Goal: Register for event/course

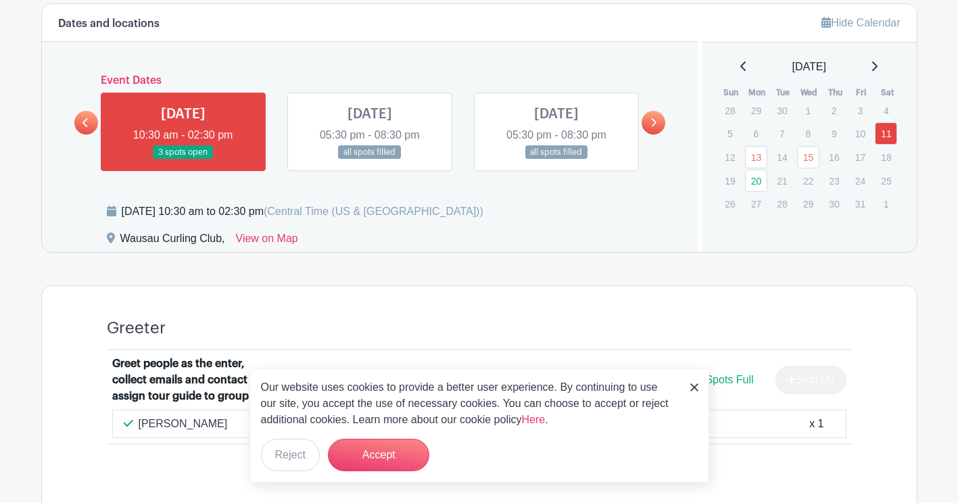
scroll to position [756, 0]
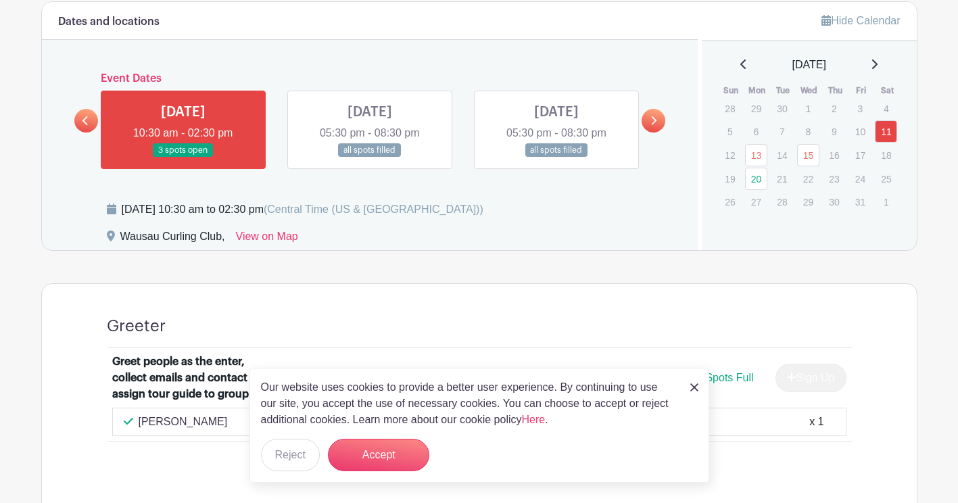
click at [690, 386] on img at bounding box center [694, 387] width 8 height 8
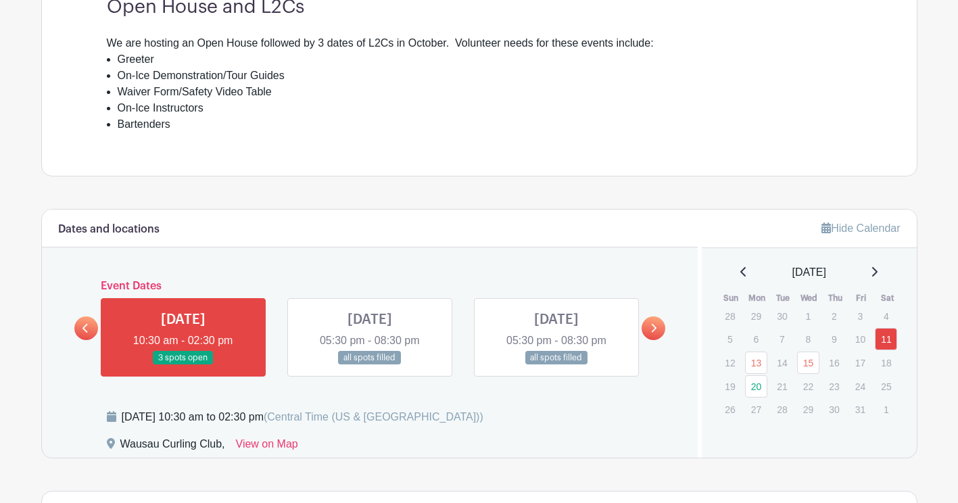
scroll to position [528, 0]
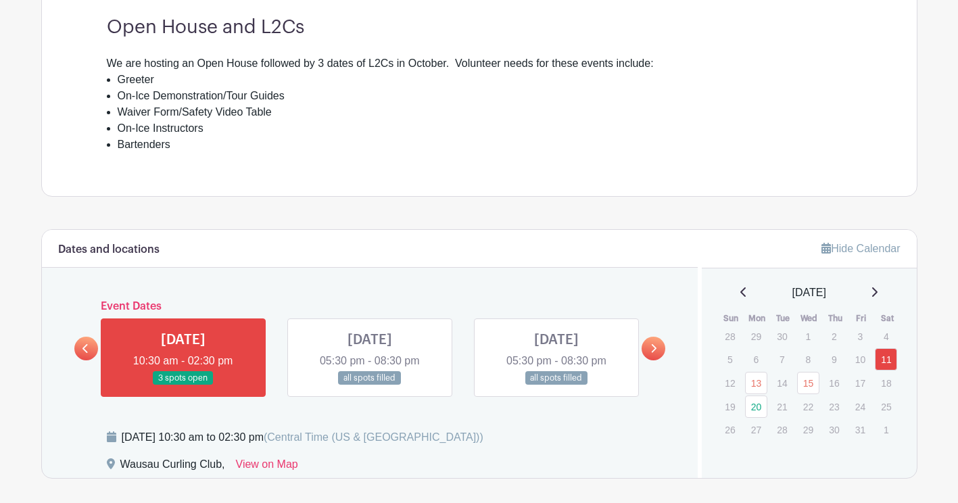
click at [287, 353] on div "[DATE] 05:30 pm - 08:30 pm all spots filled" at bounding box center [369, 358] width 165 height 78
click at [653, 346] on icon at bounding box center [654, 349] width 6 height 10
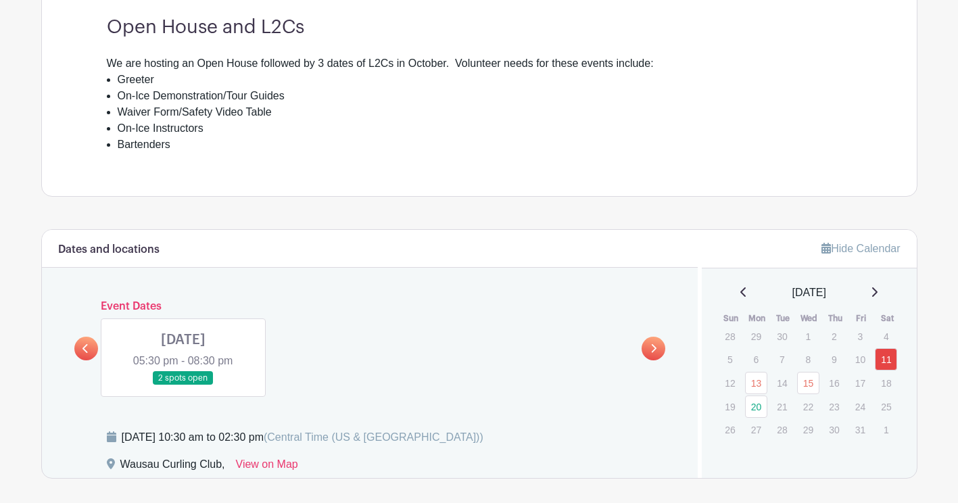
click at [183, 385] on link at bounding box center [183, 385] width 0 height 0
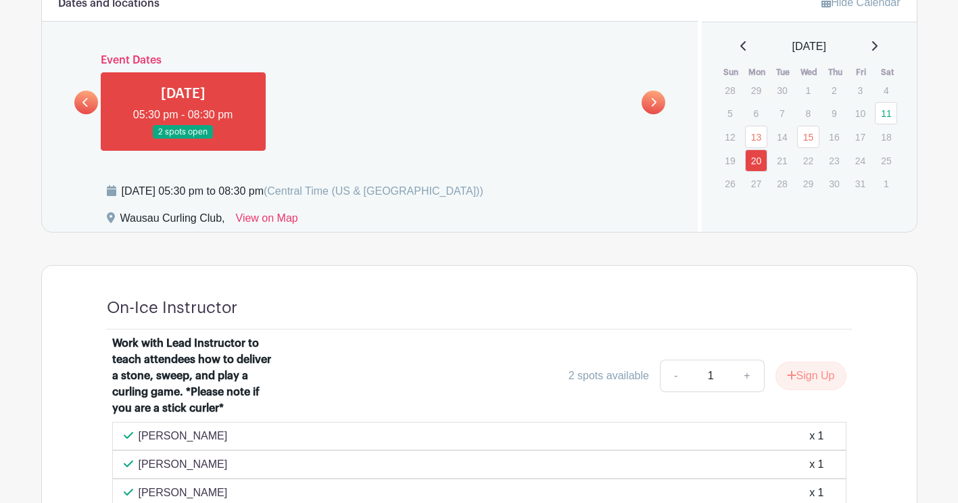
scroll to position [771, 0]
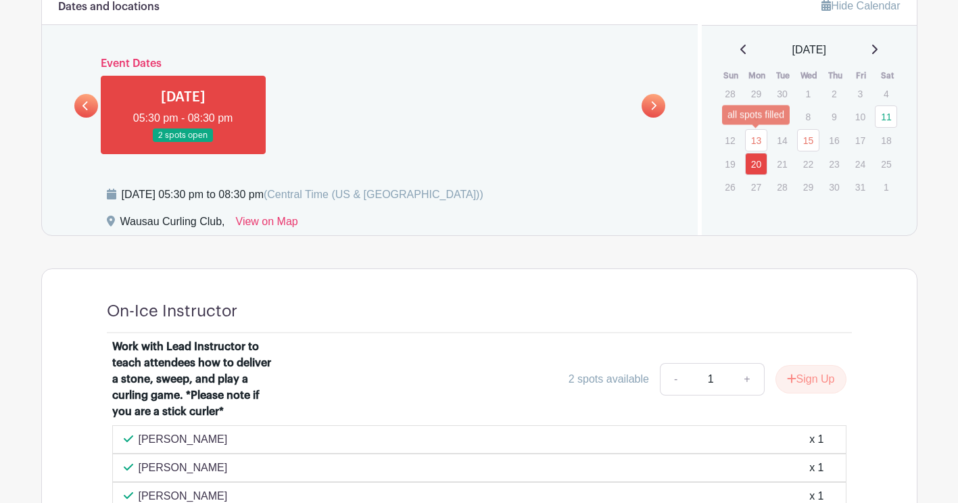
click at [756, 143] on link "13" at bounding box center [756, 140] width 22 height 22
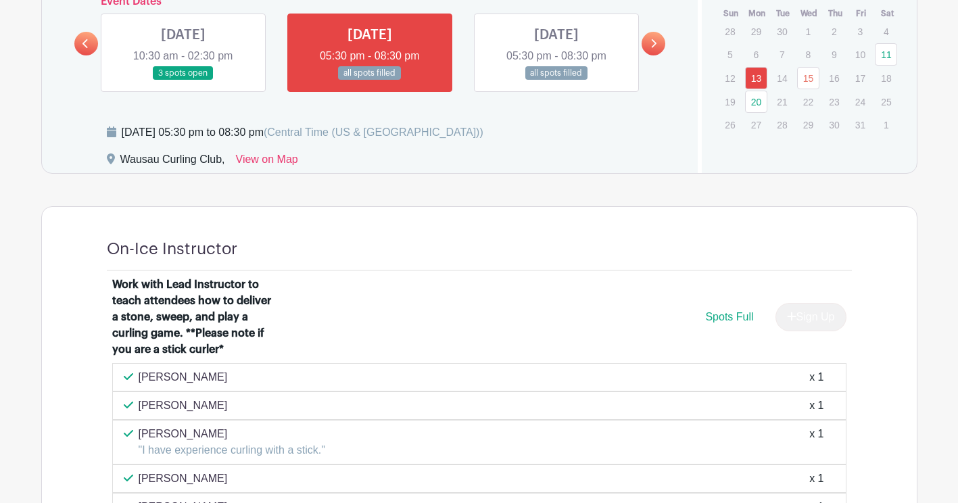
scroll to position [814, 0]
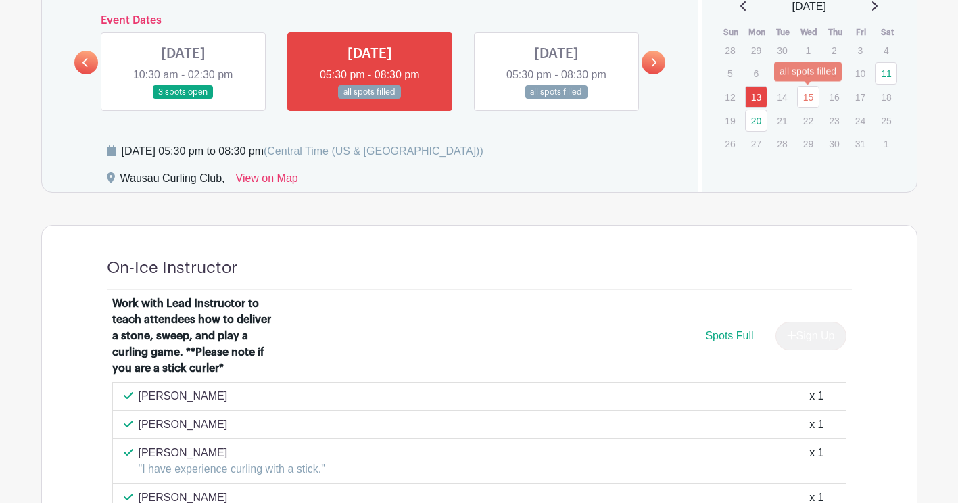
click at [807, 95] on link "15" at bounding box center [808, 97] width 22 height 22
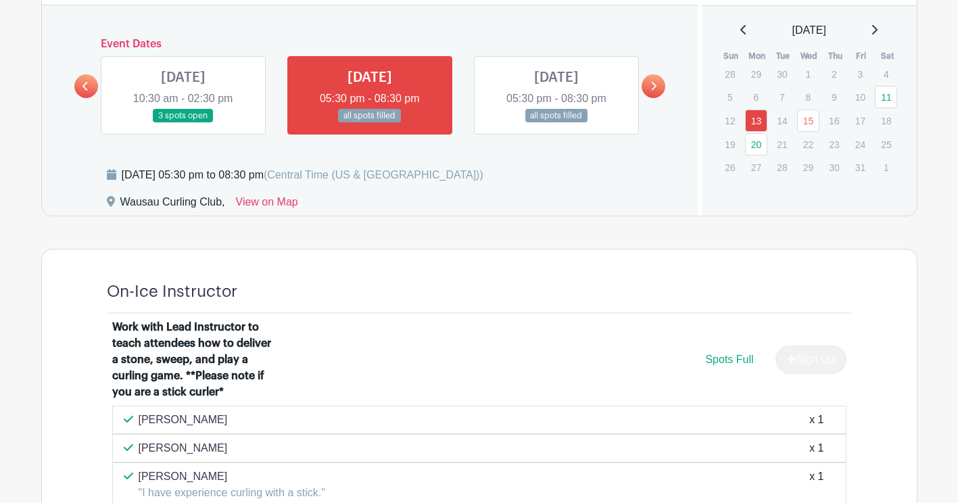
scroll to position [814, 0]
